Goal: Information Seeking & Learning: Learn about a topic

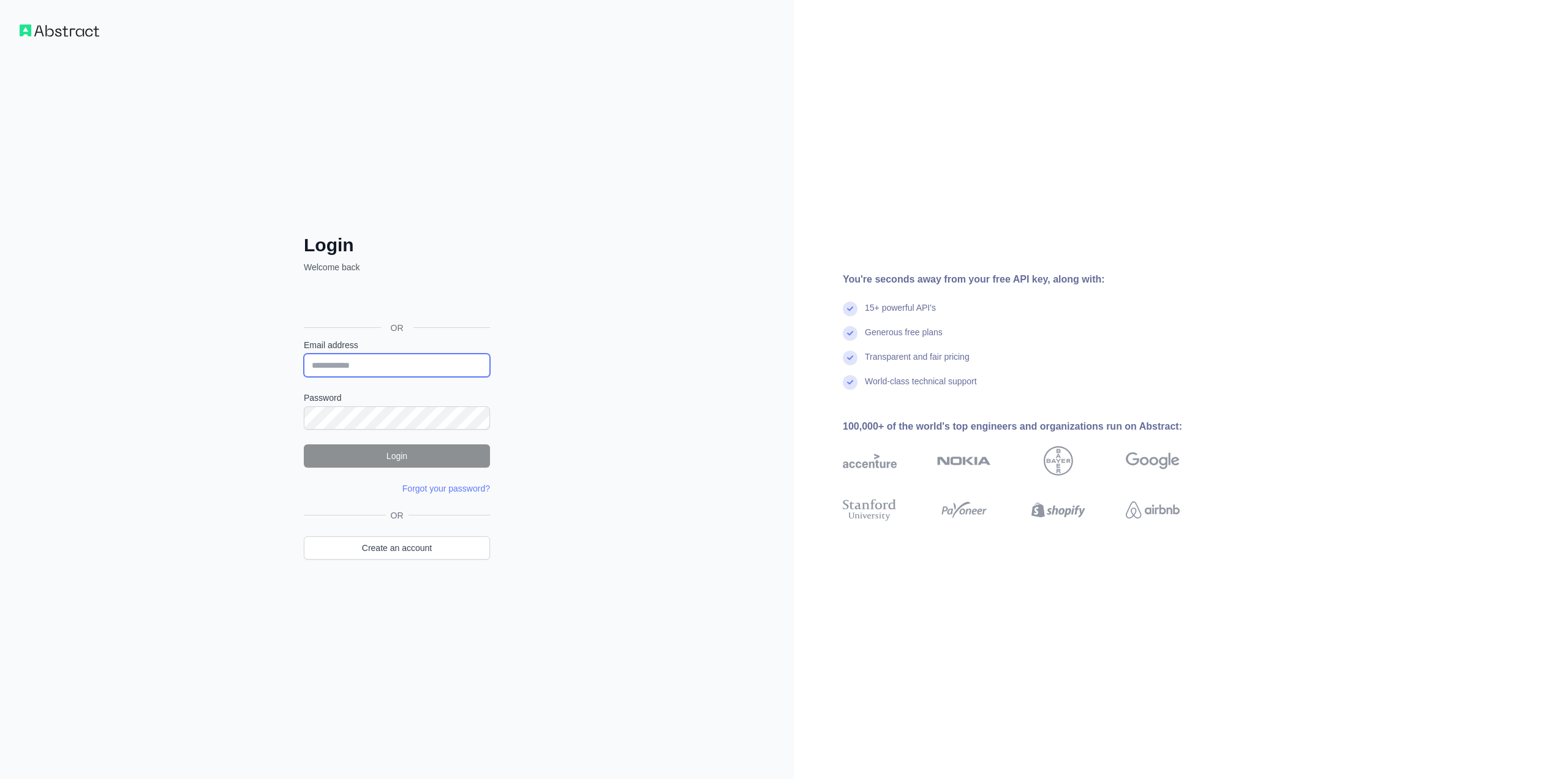
click at [391, 363] on input "Email address" at bounding box center [397, 365] width 186 height 23
type input "**********"
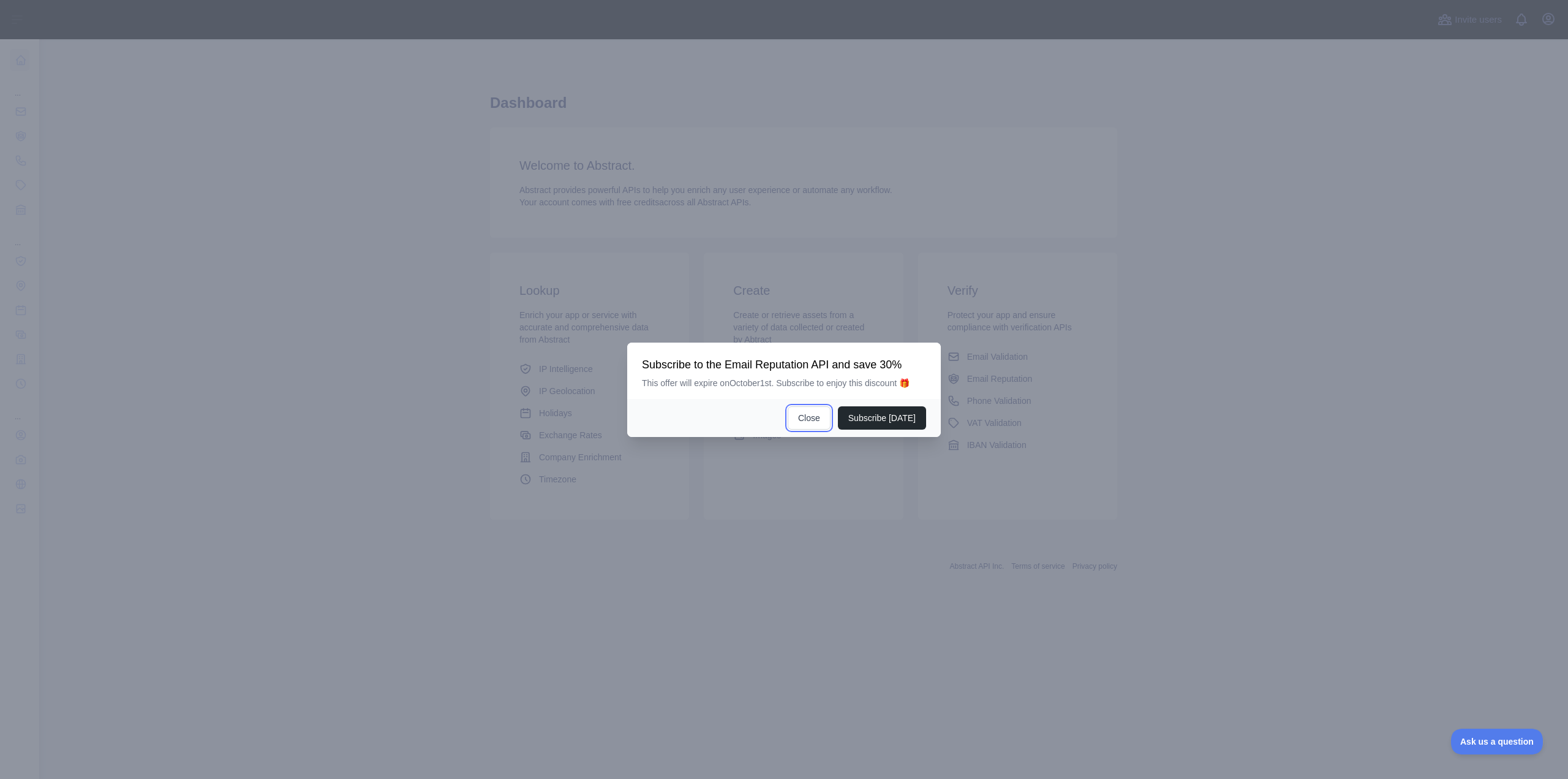
drag, startPoint x: 808, startPoint y: 419, endPoint x: 865, endPoint y: 402, distance: 59.5
click at [809, 417] on button "Close" at bounding box center [809, 418] width 43 height 23
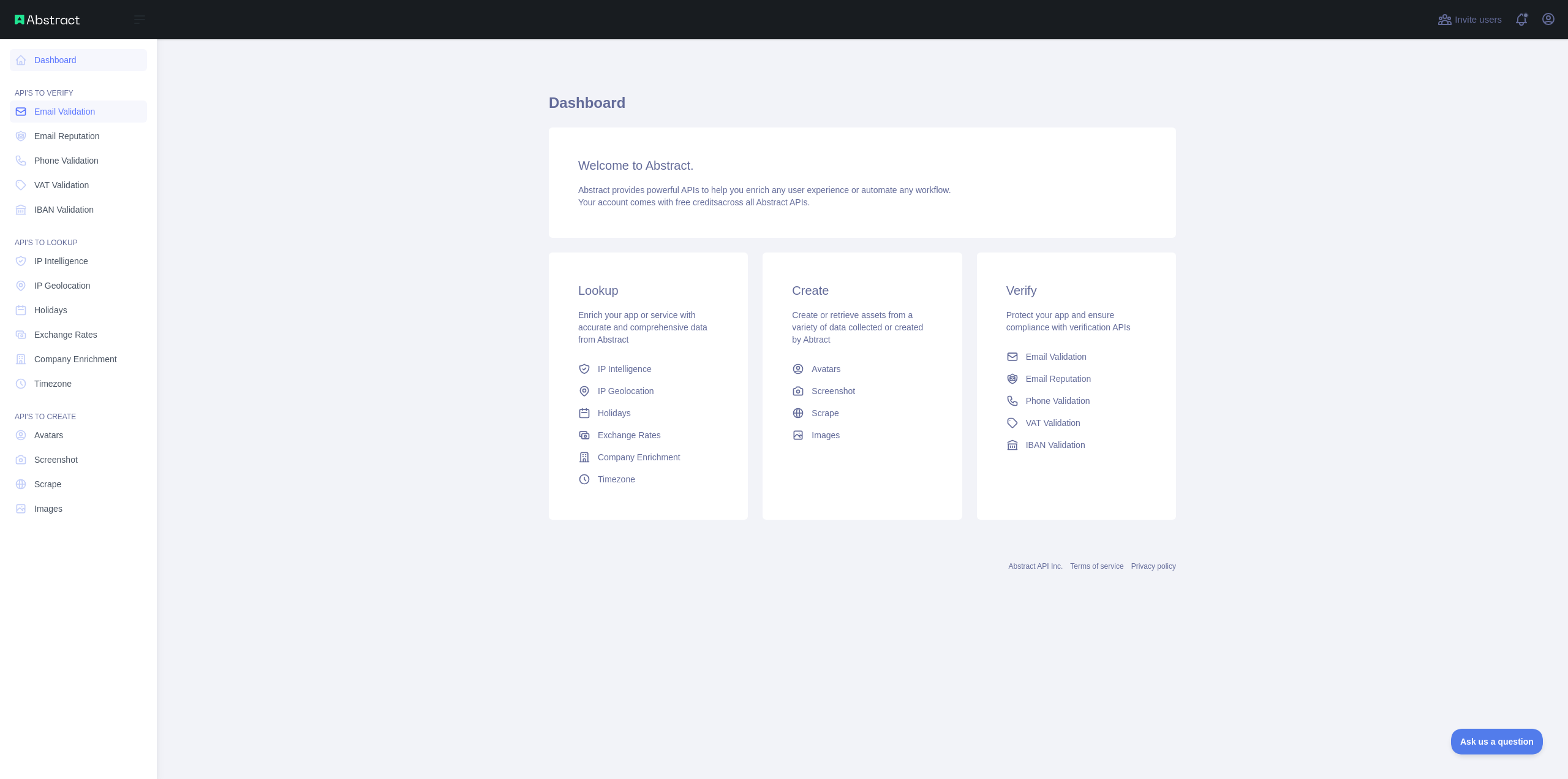
click at [87, 112] on span "Email Validation" at bounding box center [64, 111] width 61 height 12
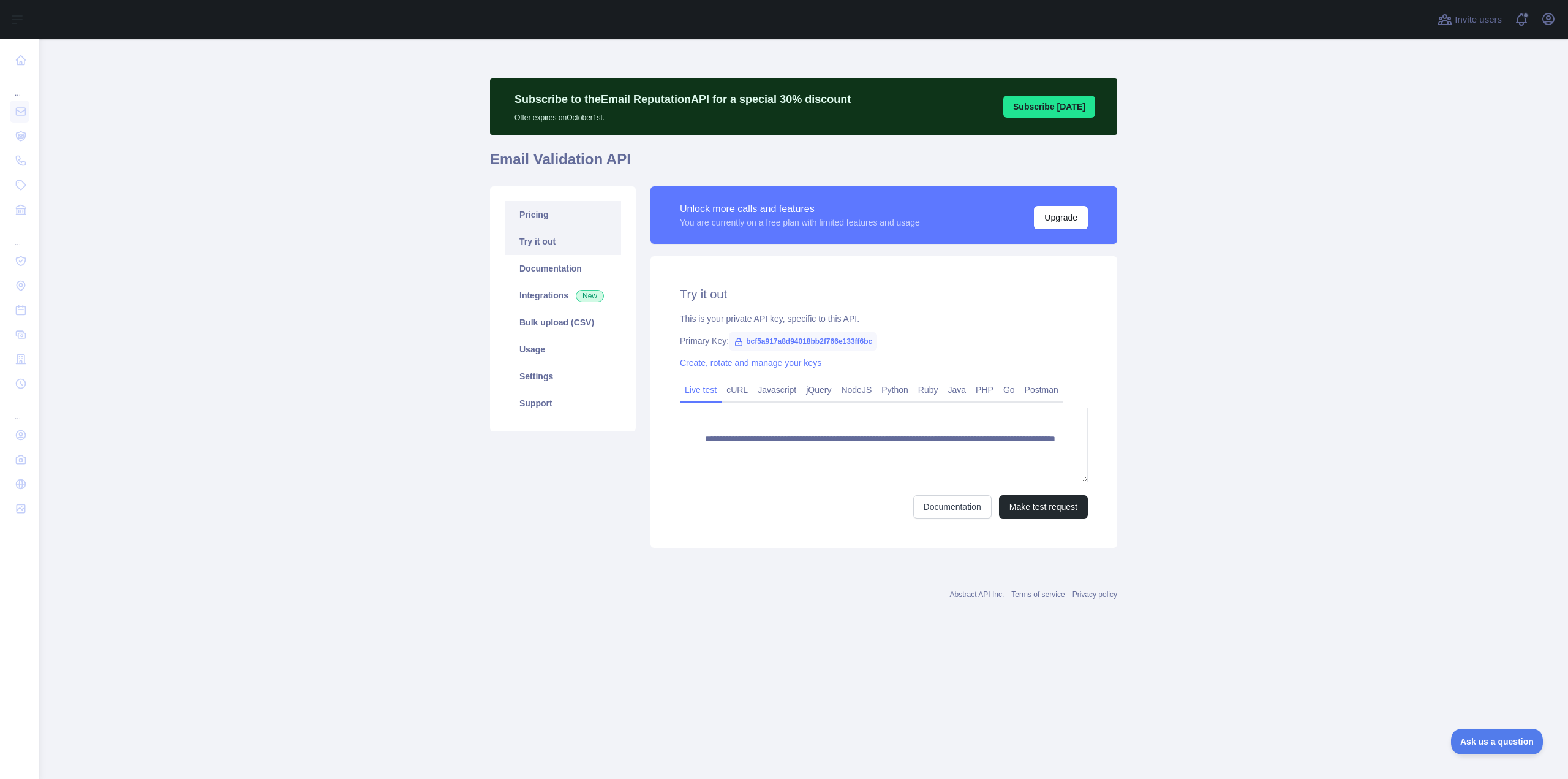
click at [548, 217] on link "Pricing" at bounding box center [563, 214] width 117 height 27
